Goal: Task Accomplishment & Management: Manage account settings

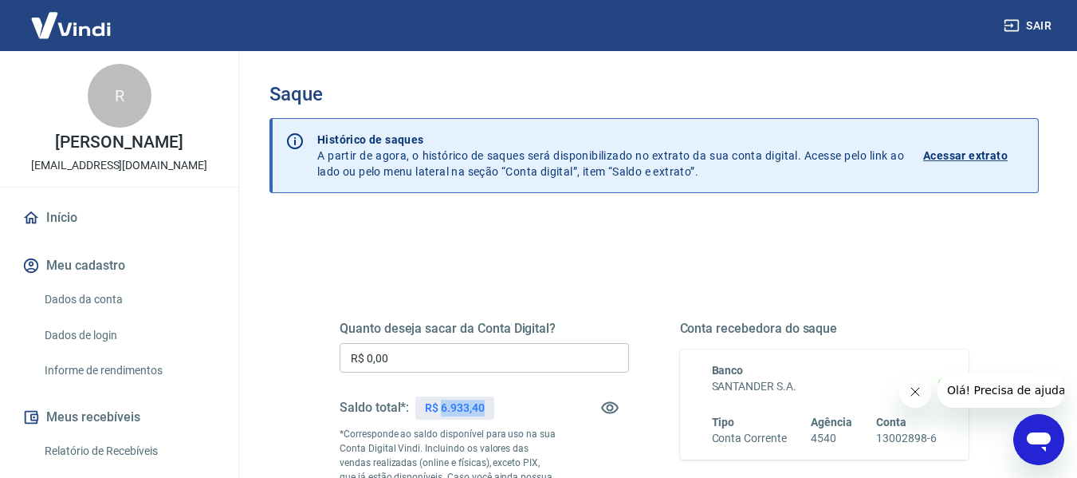
drag, startPoint x: 440, startPoint y: 408, endPoint x: 485, endPoint y: 403, distance: 44.9
click at [485, 403] on div "R$ 6.933,40" at bounding box center [454, 407] width 78 height 23
copy p "6.933,40"
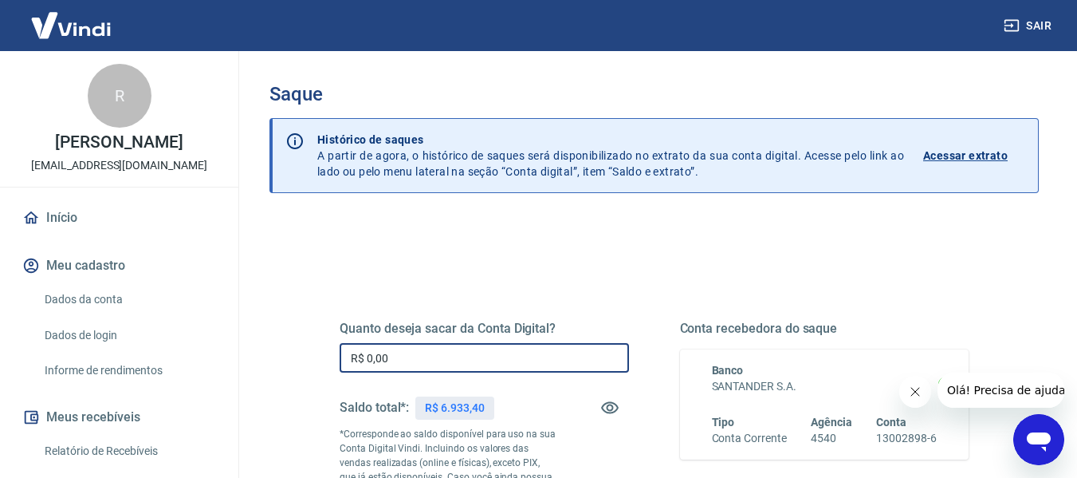
drag, startPoint x: 485, startPoint y: 358, endPoint x: 242, endPoint y: 358, distance: 242.4
click at [242, 358] on div "Saque Histórico de saques A partir de agora, o histórico de saques será disponi…" at bounding box center [654, 368] width 846 height 635
paste input "6.933,4"
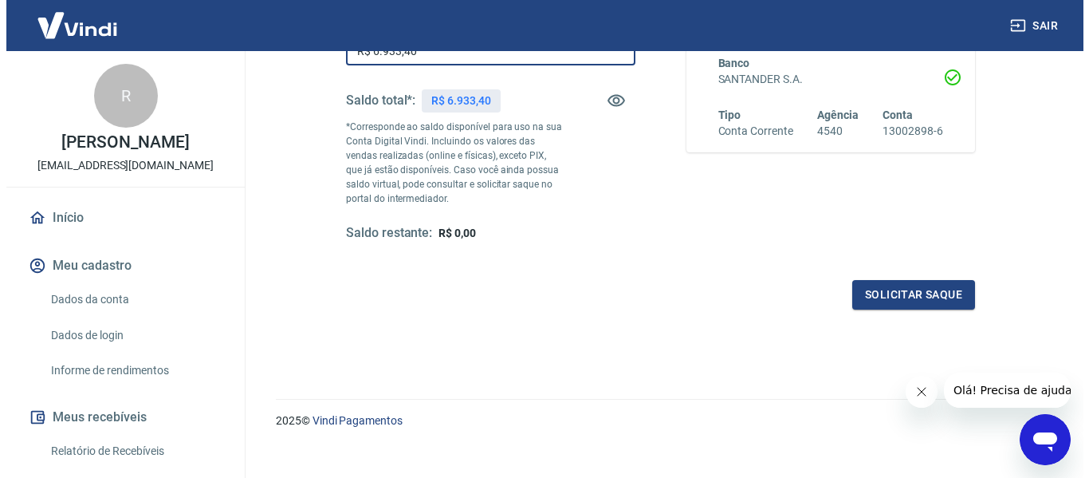
scroll to position [325, 0]
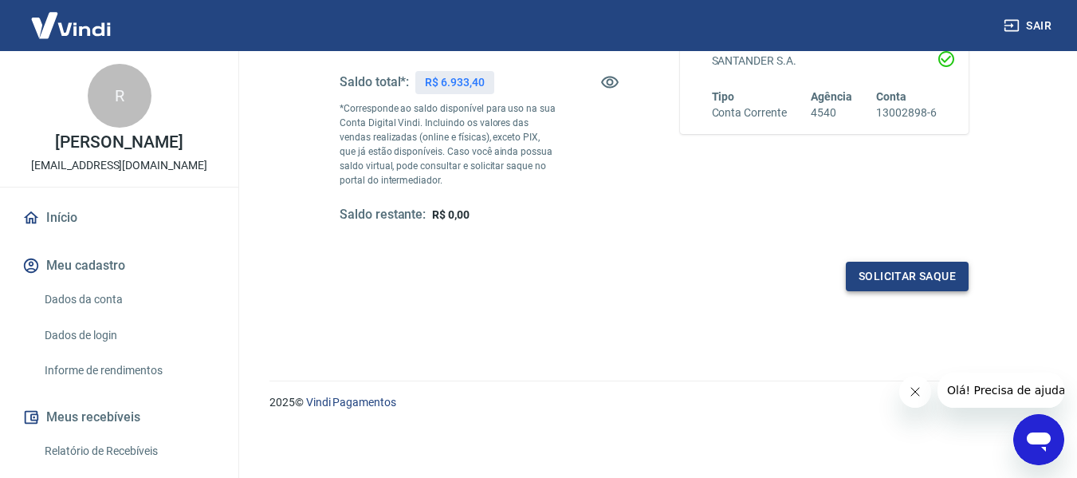
type input "R$ 6.933,40"
click at [942, 273] on button "Solicitar saque" at bounding box center [907, 276] width 123 height 29
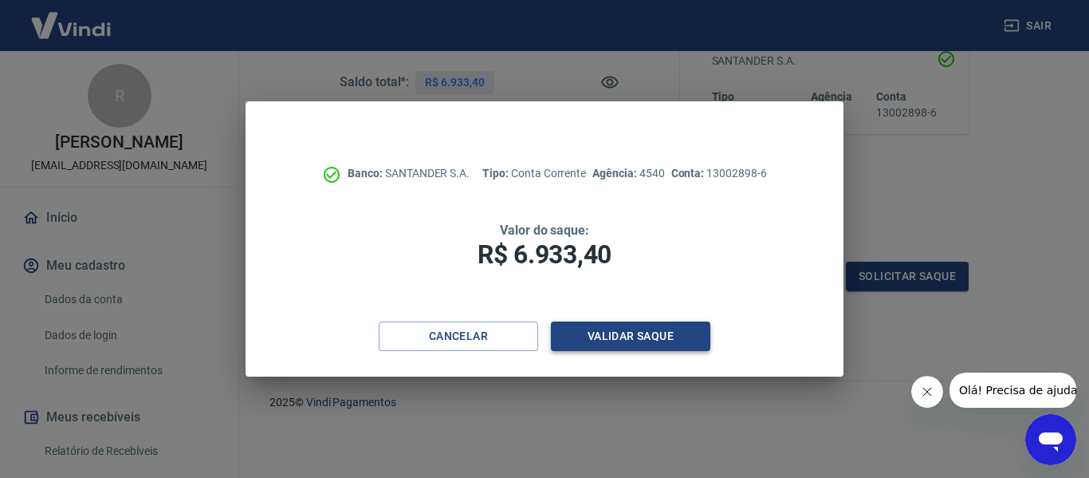
click at [661, 332] on button "Validar saque" at bounding box center [630, 335] width 159 height 29
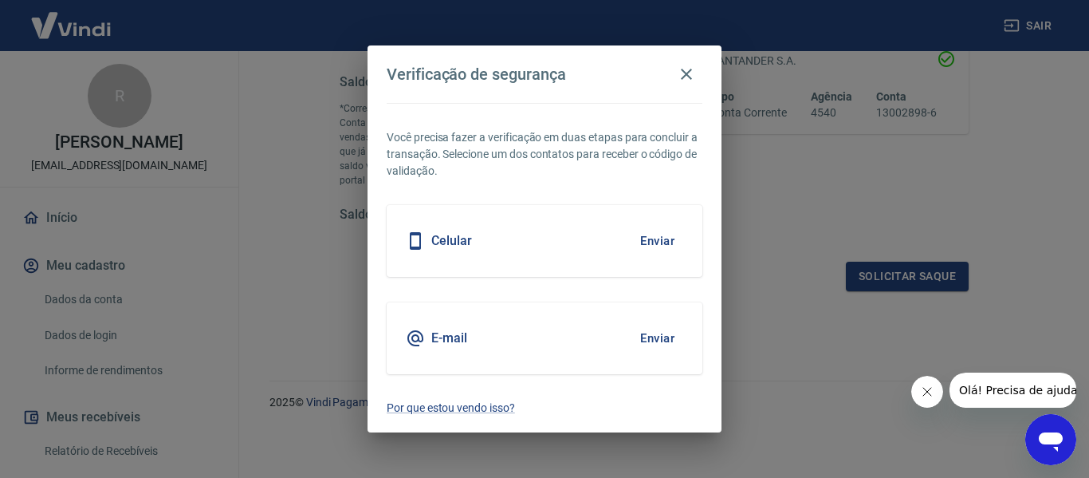
click at [663, 238] on button "Enviar" at bounding box center [657, 240] width 52 height 33
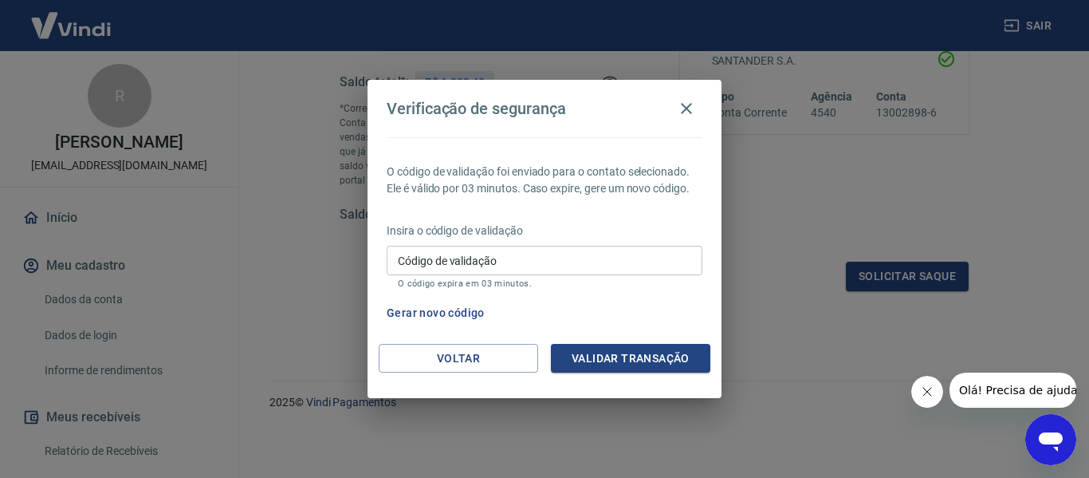
click at [572, 260] on input "Código de validação" at bounding box center [545, 260] width 316 height 29
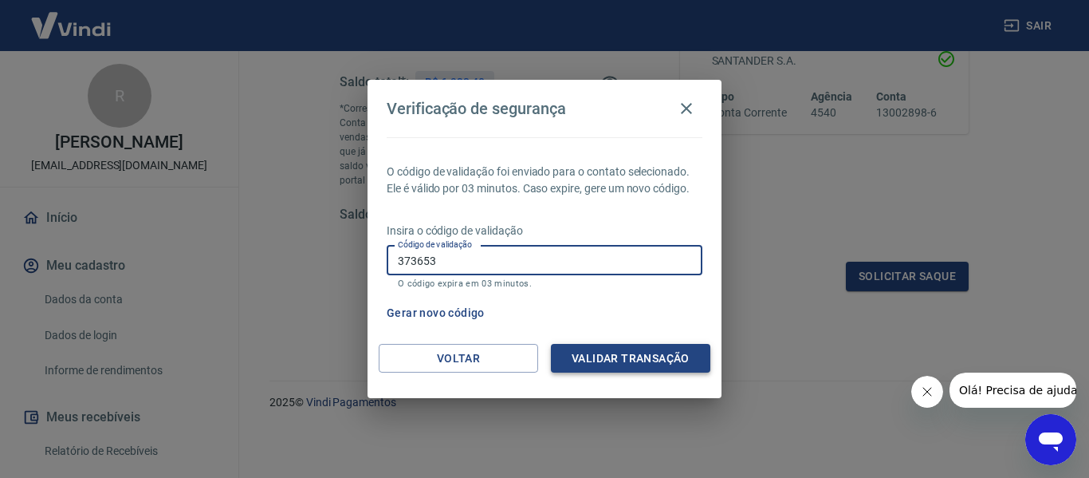
type input "373653"
click at [596, 354] on button "Validar transação" at bounding box center [630, 358] width 159 height 29
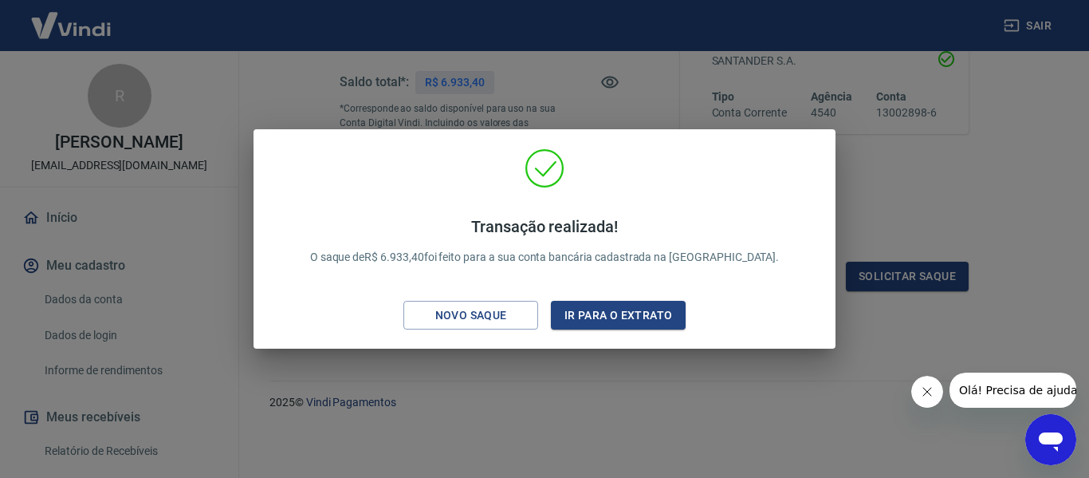
click at [910, 354] on div "Transação realizada! O saque de R$ 6.933,40 foi feito para a sua conta bancária…" at bounding box center [544, 239] width 1089 height 478
